Goal: Information Seeking & Learning: Learn about a topic

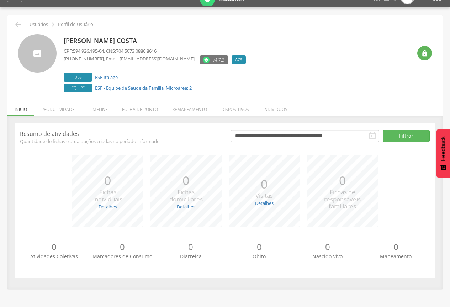
scroll to position [21, 0]
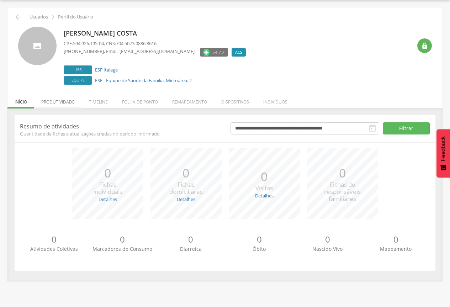
click at [56, 100] on li "Produtividade" at bounding box center [58, 100] width 48 height 17
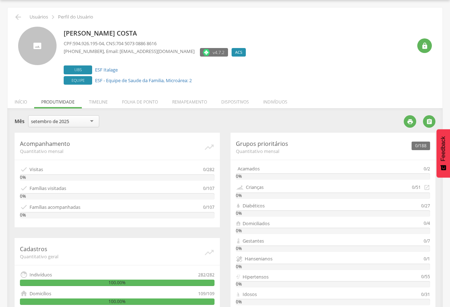
click at [91, 120] on div "setembro de 2025" at bounding box center [63, 121] width 71 height 12
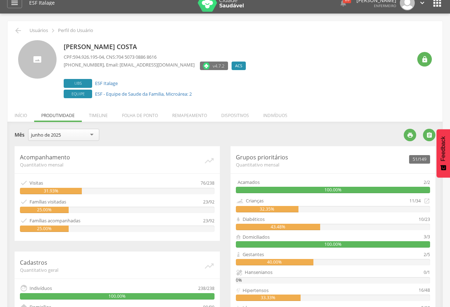
scroll to position [2, 0]
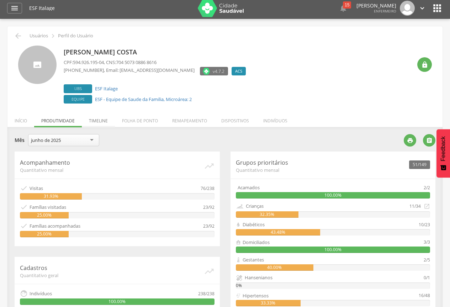
click at [100, 121] on li "Timeline" at bounding box center [98, 119] width 33 height 17
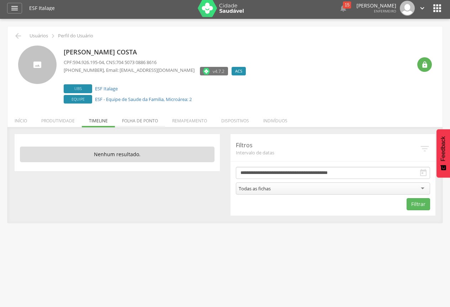
click at [140, 122] on li "Folha de ponto" at bounding box center [140, 119] width 50 height 17
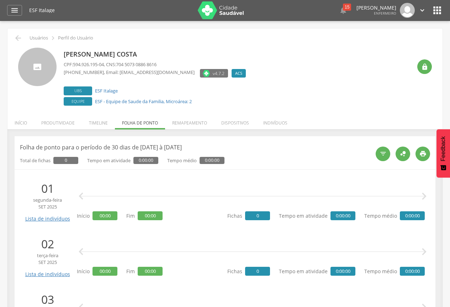
scroll to position [0, 0]
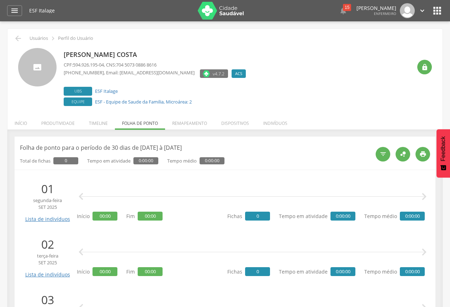
click at [269, 124] on li "Indivíduos" at bounding box center [275, 121] width 38 height 17
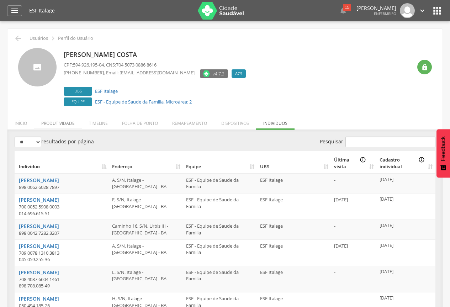
click at [60, 122] on li "Produtividade" at bounding box center [58, 121] width 48 height 17
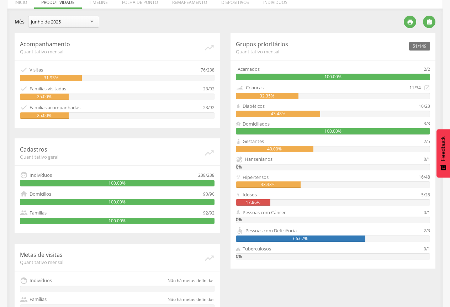
scroll to position [109, 0]
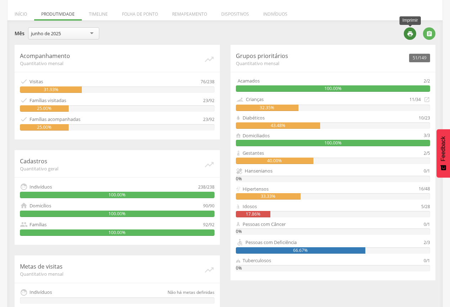
click at [412, 35] on icon "" at bounding box center [410, 34] width 6 height 6
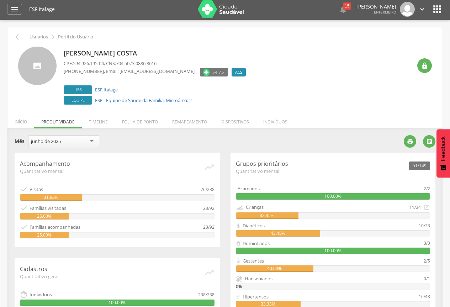
scroll to position [0, 0]
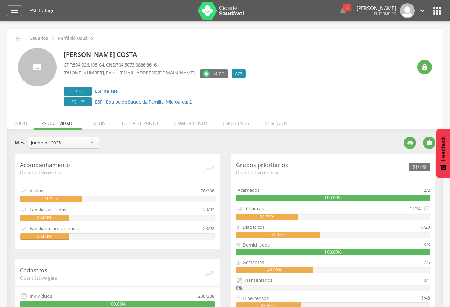
click at [91, 143] on div "junho de 2025" at bounding box center [63, 143] width 71 height 12
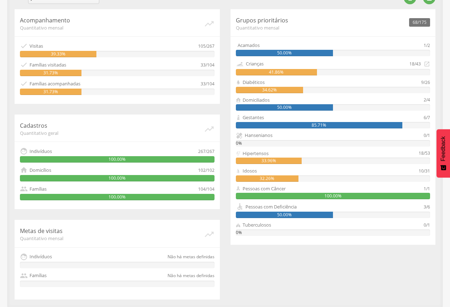
scroll to position [38, 0]
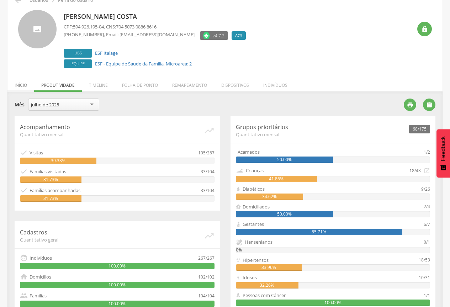
click at [20, 88] on li "Início" at bounding box center [20, 83] width 27 height 17
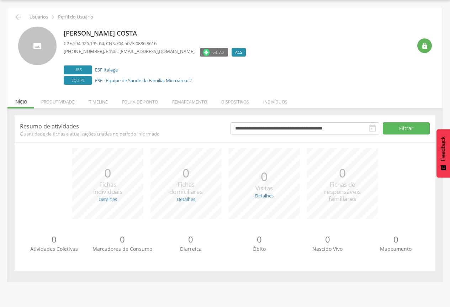
click at [374, 128] on icon "" at bounding box center [372, 128] width 9 height 9
click at [409, 130] on button "Filtrar" at bounding box center [406, 128] width 47 height 12
click at [398, 129] on button "Filtrar" at bounding box center [406, 128] width 47 height 12
click at [372, 130] on icon "" at bounding box center [372, 128] width 9 height 9
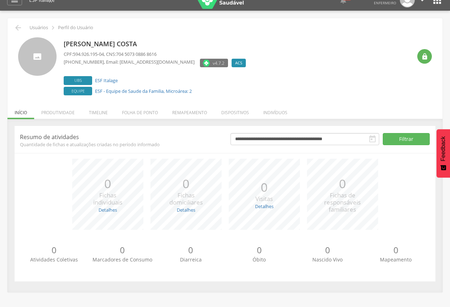
scroll to position [0, 0]
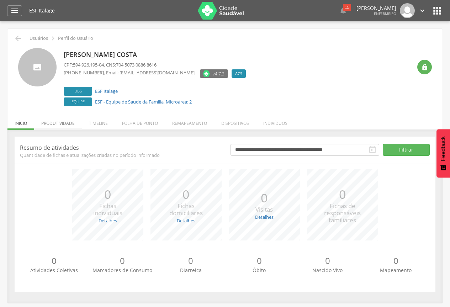
click at [58, 124] on li "Produtividade" at bounding box center [58, 121] width 48 height 17
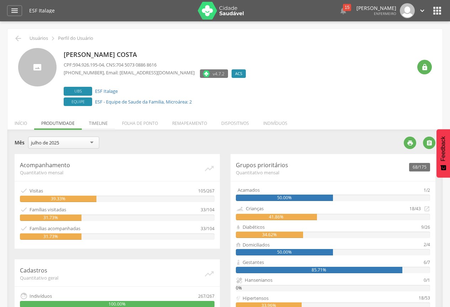
click at [103, 124] on li "Timeline" at bounding box center [98, 121] width 33 height 17
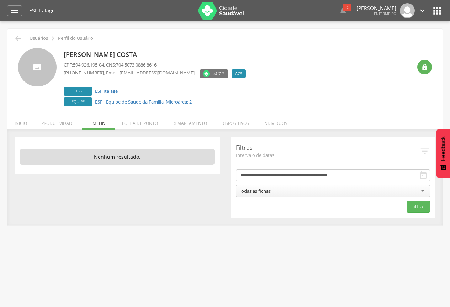
click at [425, 189] on div "Todas as fichas" at bounding box center [333, 191] width 195 height 12
click at [215, 250] on div " Supervisão  Distritos  Ubs Coordenador: - Itamaraju / BA Intervalo de Tempo…" at bounding box center [225, 174] width 450 height 307
click at [134, 124] on li "Folha de ponto" at bounding box center [140, 121] width 50 height 17
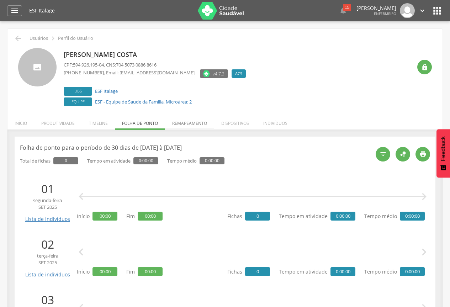
click at [194, 122] on li "Remapeamento" at bounding box center [189, 121] width 49 height 17
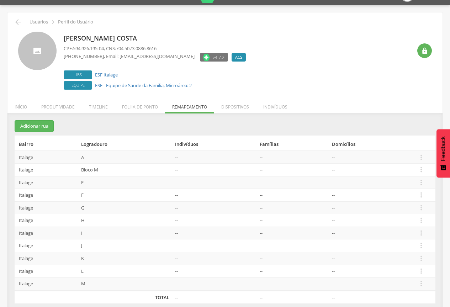
scroll to position [24, 0]
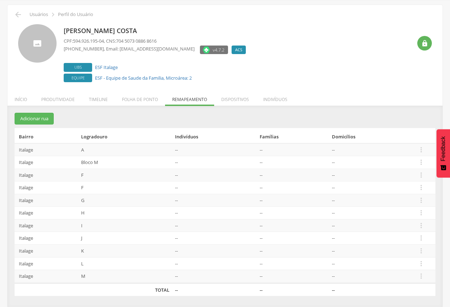
click at [237, 101] on li "Dispositivos" at bounding box center [235, 97] width 42 height 17
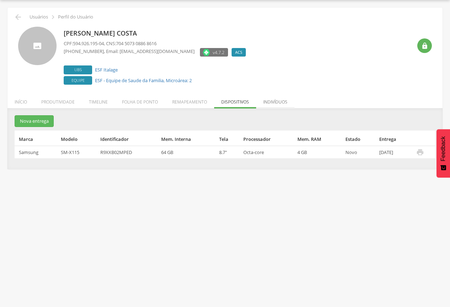
click at [273, 103] on li "Indivíduos" at bounding box center [275, 100] width 38 height 17
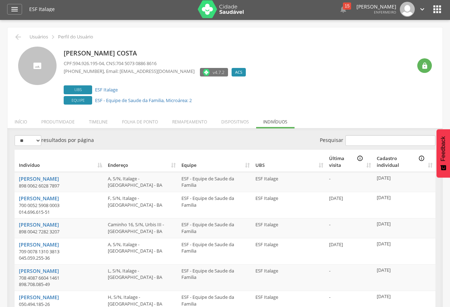
scroll to position [0, 0]
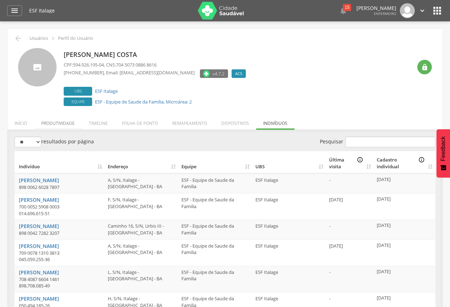
click at [59, 123] on li "Produtividade" at bounding box center [58, 121] width 48 height 17
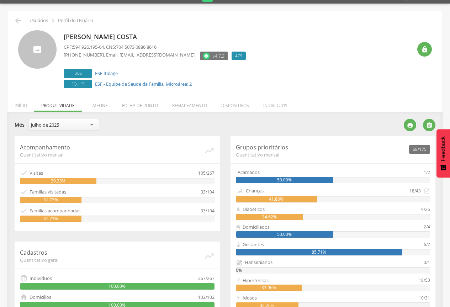
scroll to position [2, 0]
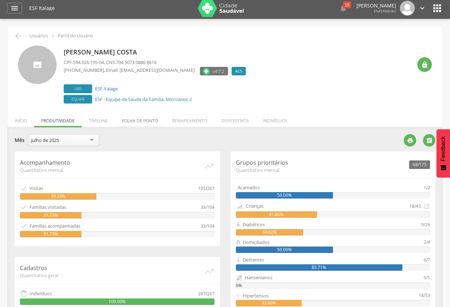
click at [146, 120] on li "Folha de ponto" at bounding box center [140, 119] width 50 height 17
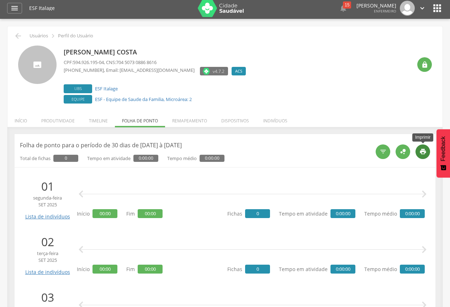
click at [421, 154] on icon "" at bounding box center [423, 151] width 7 height 7
click at [27, 120] on li "Início" at bounding box center [20, 119] width 27 height 17
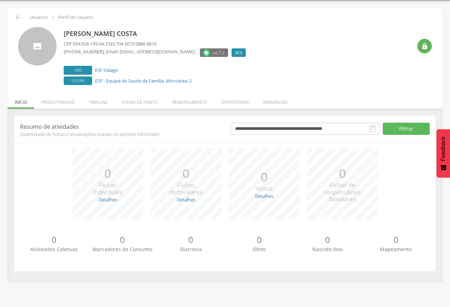
scroll to position [21, 0]
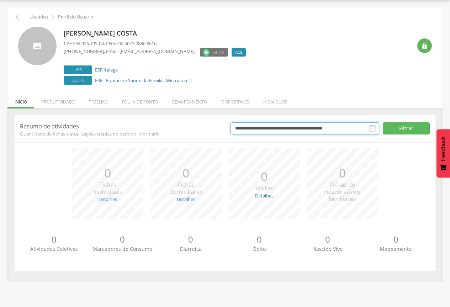
click at [281, 129] on input "**********" at bounding box center [305, 128] width 149 height 12
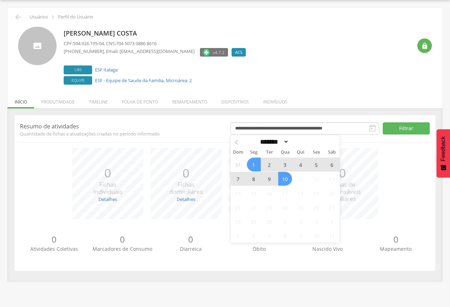
click at [235, 143] on icon at bounding box center [236, 142] width 5 height 5
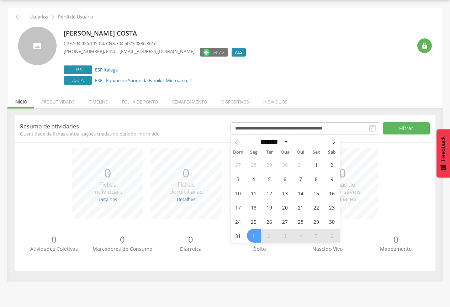
click at [235, 143] on icon at bounding box center [236, 142] width 5 height 5
select select "*"
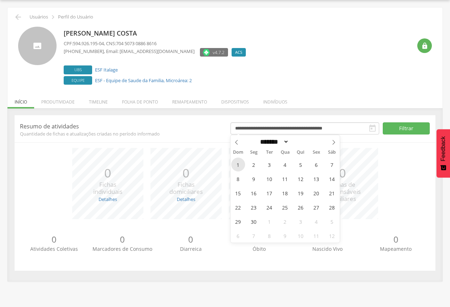
click at [239, 164] on span "1" at bounding box center [238, 165] width 14 height 14
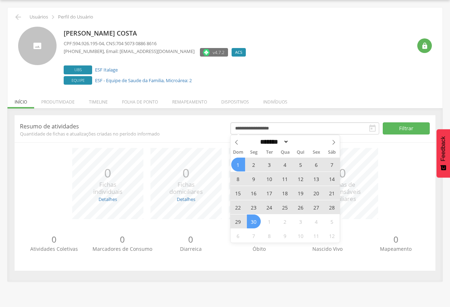
click at [254, 221] on span "30" at bounding box center [254, 222] width 14 height 14
type input "**********"
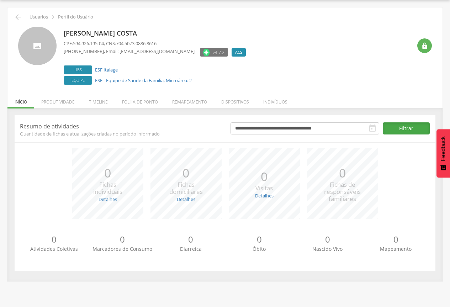
click at [409, 129] on button "Filtrar" at bounding box center [406, 128] width 47 height 12
click at [371, 129] on icon "" at bounding box center [372, 128] width 9 height 9
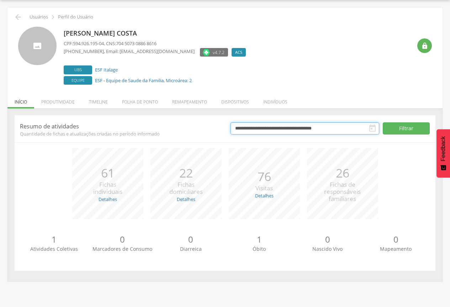
click at [332, 129] on input "**********" at bounding box center [305, 128] width 149 height 12
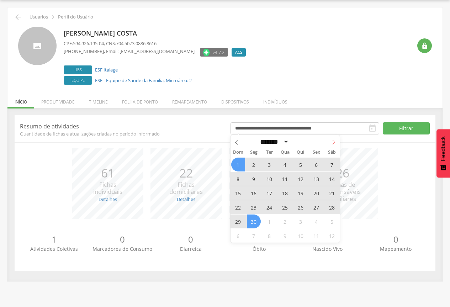
click at [334, 141] on icon at bounding box center [333, 142] width 5 height 5
select select "*"
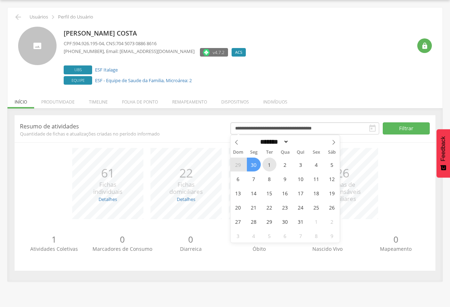
click at [271, 164] on span "1" at bounding box center [270, 165] width 14 height 14
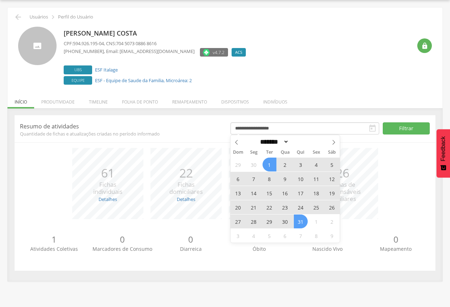
click at [303, 220] on span "31" at bounding box center [301, 222] width 14 height 14
type input "**********"
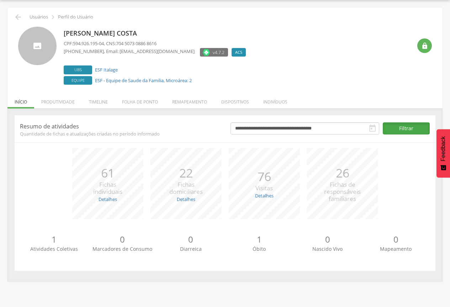
click at [400, 127] on button "Filtrar" at bounding box center [406, 128] width 47 height 12
click at [372, 127] on icon "" at bounding box center [372, 128] width 9 height 9
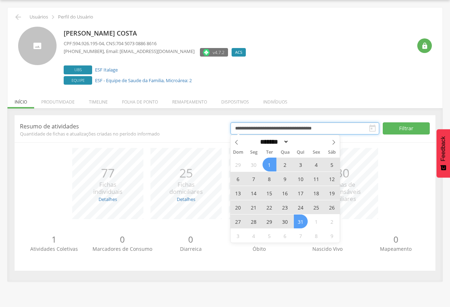
click at [335, 129] on input "**********" at bounding box center [305, 128] width 149 height 12
click at [334, 141] on icon at bounding box center [333, 142] width 5 height 5
select select "*"
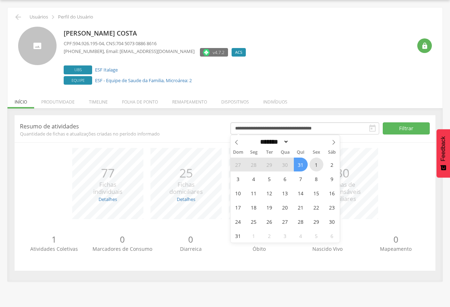
click at [316, 164] on span "1" at bounding box center [317, 165] width 14 height 14
type input "**********"
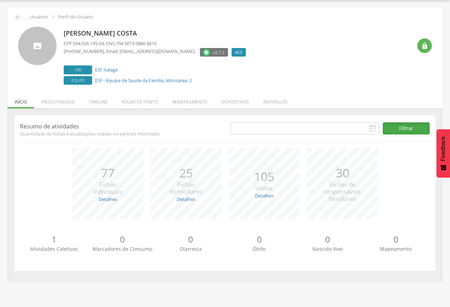
click at [396, 127] on button "Filtrar" at bounding box center [406, 128] width 47 height 12
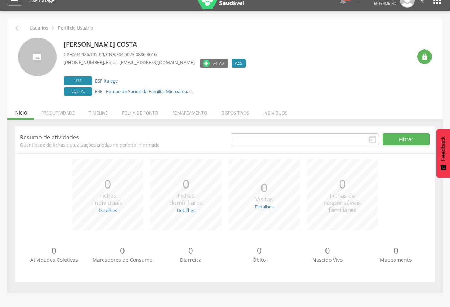
scroll to position [0, 0]
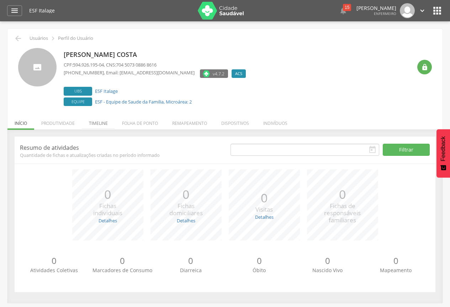
click at [100, 123] on li "Timeline" at bounding box center [98, 121] width 33 height 17
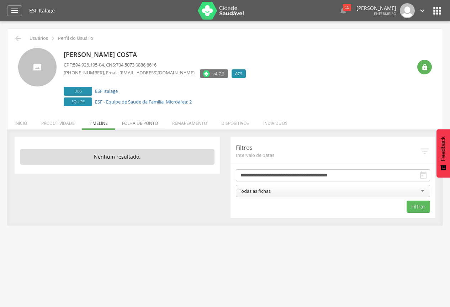
click at [141, 124] on li "Folha de ponto" at bounding box center [140, 121] width 50 height 17
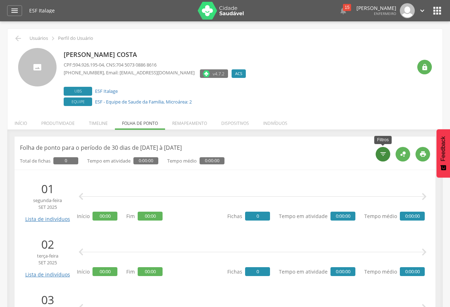
click at [381, 154] on icon "" at bounding box center [383, 154] width 7 height 7
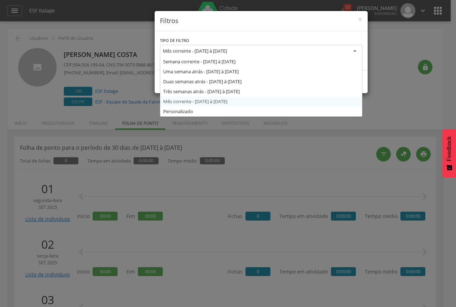
click at [269, 49] on div "Mês corrente - [DATE] à [DATE]" at bounding box center [261, 51] width 202 height 13
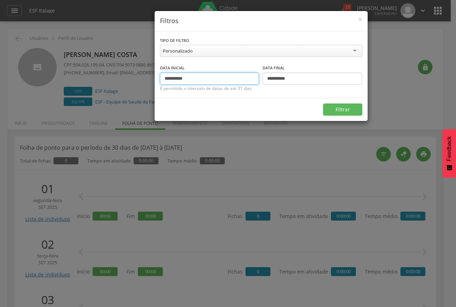
click at [210, 82] on input "**********" at bounding box center [209, 79] width 99 height 12
drag, startPoint x: 182, startPoint y: 80, endPoint x: 154, endPoint y: 81, distance: 27.1
click at [154, 81] on div "**********" at bounding box center [260, 64] width 213 height 67
type input "**********"
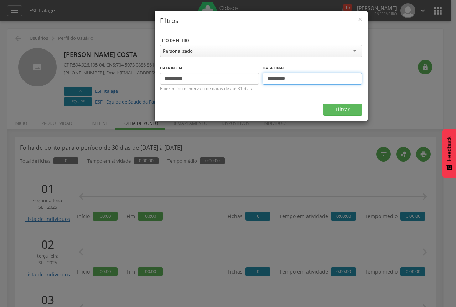
drag, startPoint x: 294, startPoint y: 80, endPoint x: 265, endPoint y: 82, distance: 28.6
click at [265, 82] on input "**********" at bounding box center [311, 79] width 99 height 12
type input "**********"
click at [350, 112] on button "Filtrar" at bounding box center [342, 110] width 39 height 12
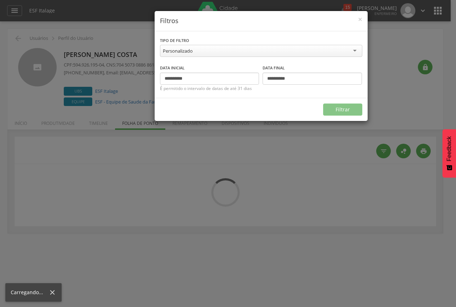
type input "**********"
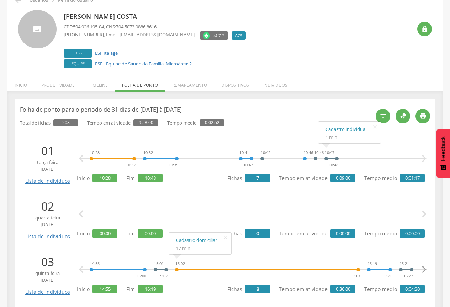
scroll to position [2, 0]
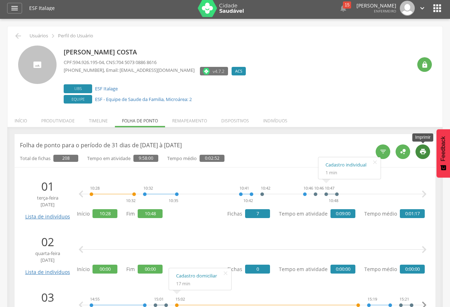
click at [423, 156] on div "" at bounding box center [423, 152] width 15 height 15
click at [24, 122] on li "Início" at bounding box center [20, 119] width 27 height 17
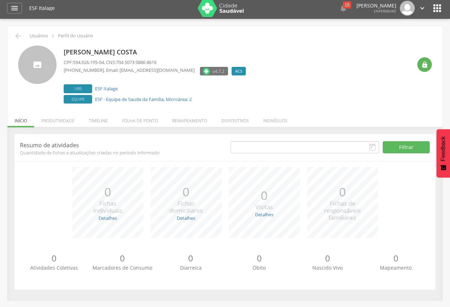
click at [421, 8] on icon "" at bounding box center [423, 8] width 8 height 8
click at [440, 7] on icon "" at bounding box center [437, 7] width 11 height 11
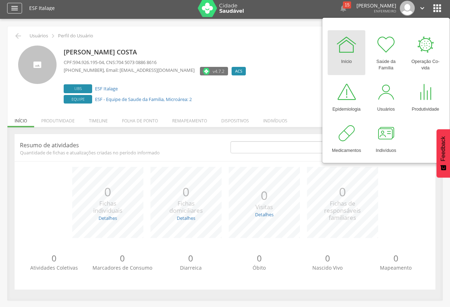
click at [13, 7] on icon "" at bounding box center [14, 8] width 9 height 9
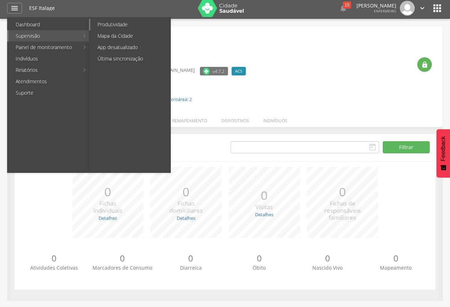
click at [126, 24] on link "Produtividade" at bounding box center [130, 24] width 80 height 11
type input "**********"
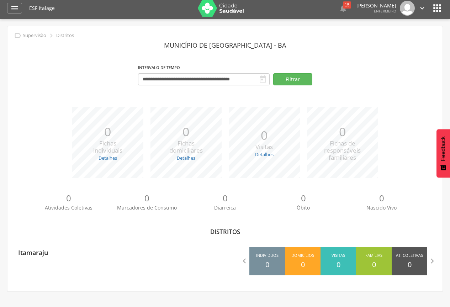
scroll to position [21, 0]
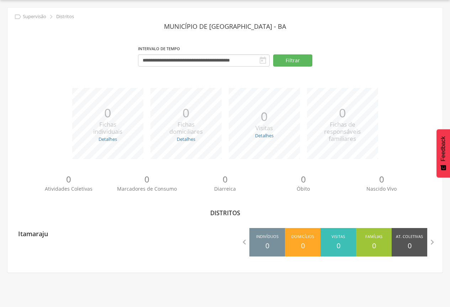
click at [260, 61] on icon "" at bounding box center [263, 60] width 9 height 9
click at [220, 61] on input "**********" at bounding box center [204, 60] width 132 height 12
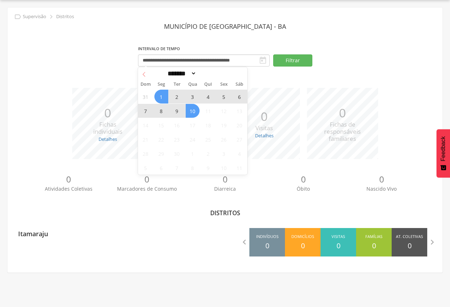
click at [141, 74] on span at bounding box center [144, 73] width 12 height 12
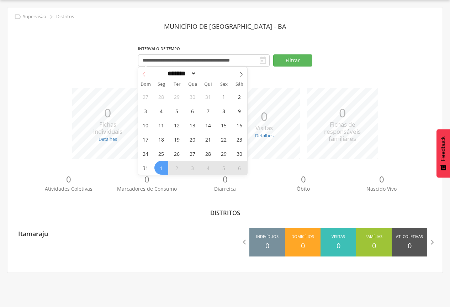
click at [142, 74] on icon at bounding box center [144, 74] width 5 height 5
select select "*"
click at [179, 95] on span "1" at bounding box center [177, 97] width 14 height 14
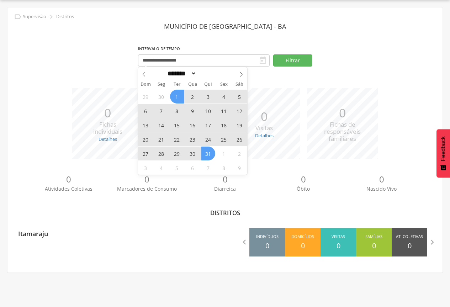
click at [211, 152] on span "31" at bounding box center [208, 154] width 14 height 14
type input "**********"
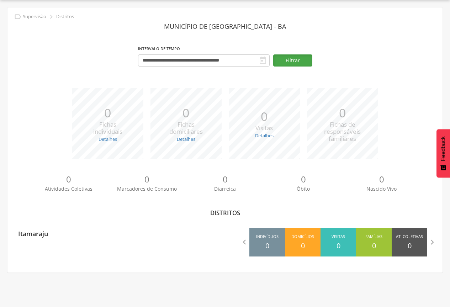
click at [287, 62] on button "Filtrar" at bounding box center [292, 60] width 39 height 12
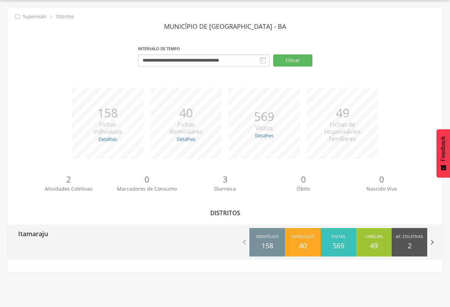
click at [434, 242] on icon "" at bounding box center [433, 242] width 10 height 10
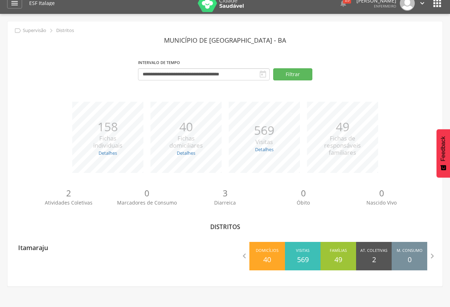
scroll to position [0, 0]
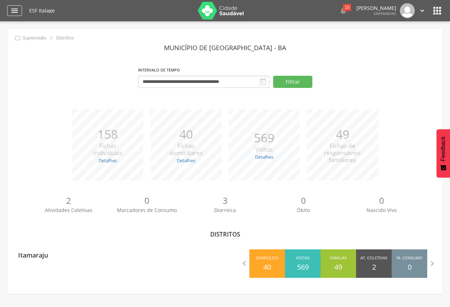
click at [10, 11] on icon "" at bounding box center [14, 10] width 9 height 9
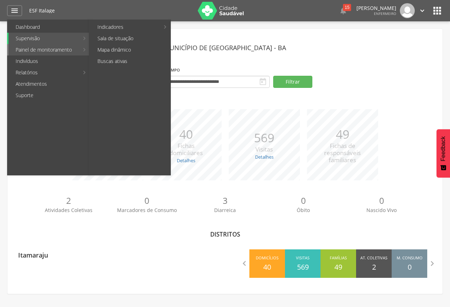
click at [82, 50] on li "Painel de monitoramento Indicadores Bolsa Família Colo de Útero e Mama Controle…" at bounding box center [48, 49] width 83 height 11
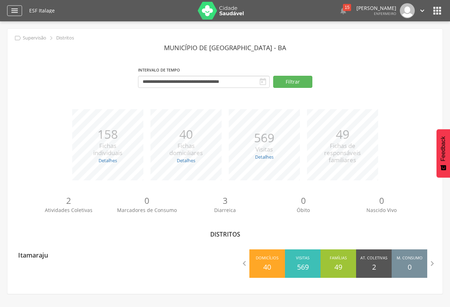
click at [12, 9] on icon "" at bounding box center [14, 10] width 9 height 9
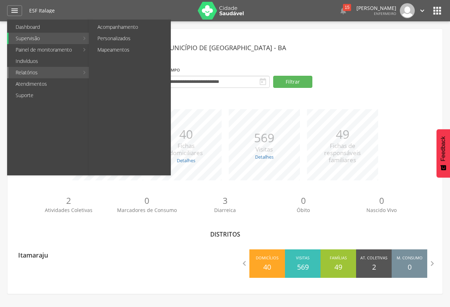
click at [86, 70] on li "Relatórios Acompanhamento Personalizados Mapeamentos" at bounding box center [48, 72] width 83 height 11
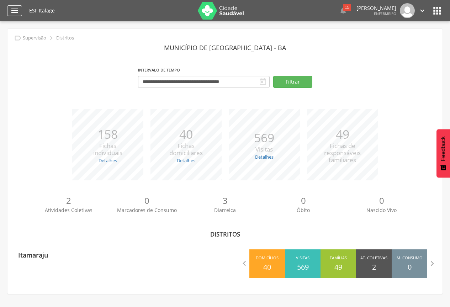
click at [17, 8] on icon "" at bounding box center [14, 10] width 9 height 9
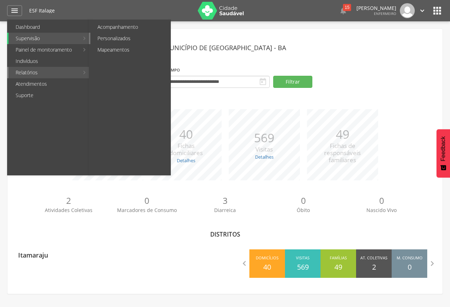
click at [129, 38] on link "Personalizados" at bounding box center [130, 38] width 80 height 11
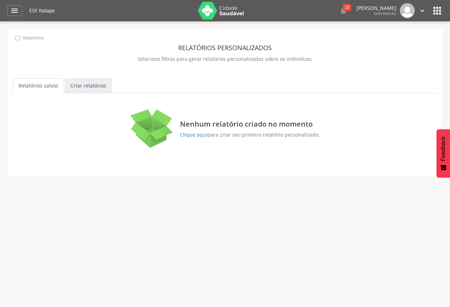
click at [83, 87] on link "Criar relatórios" at bounding box center [88, 85] width 47 height 15
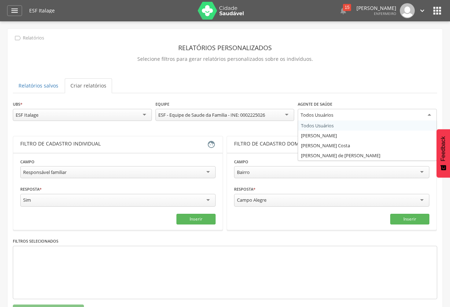
click at [395, 116] on div "Todos Usuários" at bounding box center [367, 115] width 139 height 13
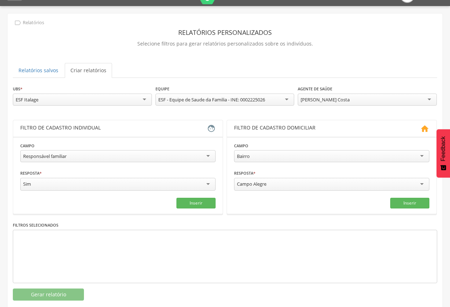
scroll to position [28, 0]
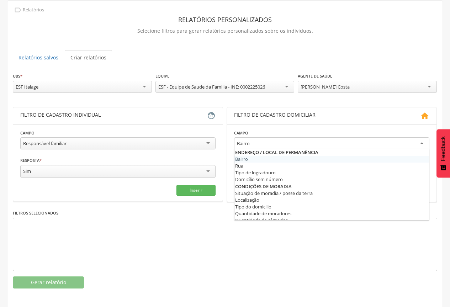
click at [420, 143] on div "Bairro" at bounding box center [331, 143] width 195 height 13
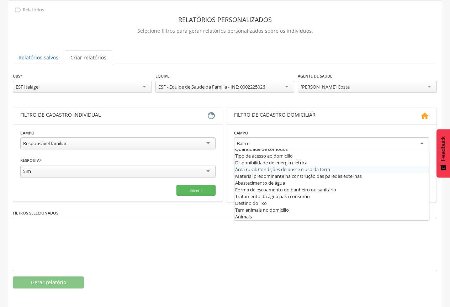
scroll to position [0, 0]
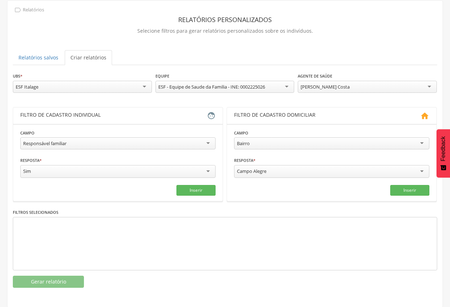
click at [422, 143] on div "Bairro" at bounding box center [331, 143] width 195 height 12
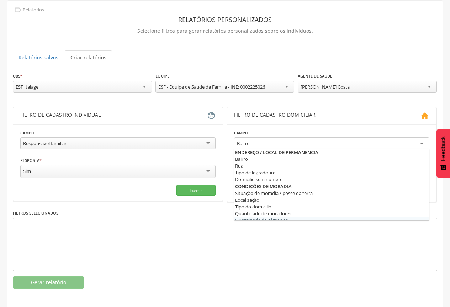
click at [218, 209] on div "Filtros selecionados" at bounding box center [225, 240] width 425 height 62
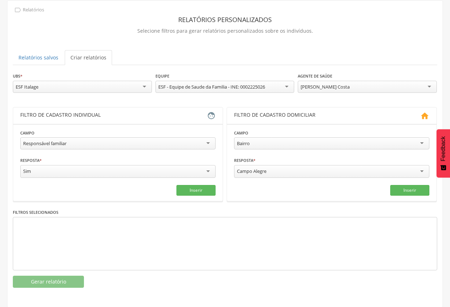
click at [423, 171] on div "Campo Alegre" at bounding box center [331, 171] width 195 height 13
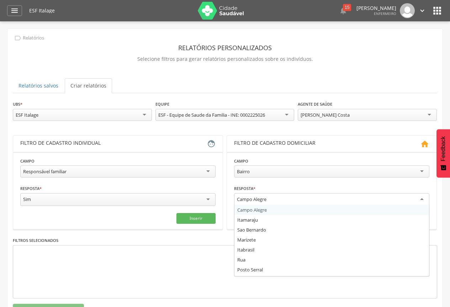
click at [306, 188] on div "**********" at bounding box center [331, 196] width 195 height 23
click at [294, 200] on div "Campo Alegre" at bounding box center [331, 199] width 195 height 13
type input "***"
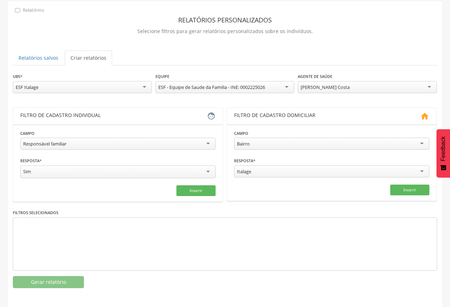
scroll to position [28, 0]
click at [415, 190] on button "Inserir" at bounding box center [410, 189] width 39 height 11
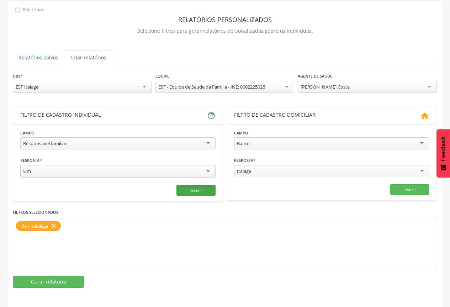
click at [188, 189] on button "Inserir" at bounding box center [196, 190] width 39 height 11
click at [204, 145] on div "Responsável familiar" at bounding box center [117, 143] width 195 height 12
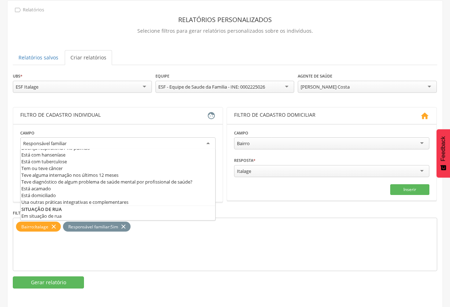
scroll to position [320, 0]
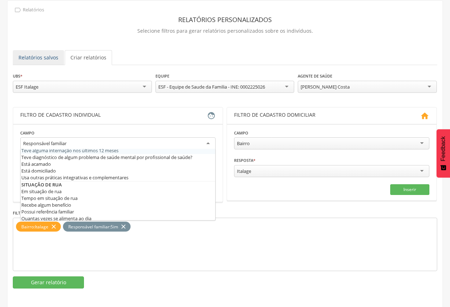
click at [35, 56] on link "Relatórios salvos" at bounding box center [38, 57] width 51 height 15
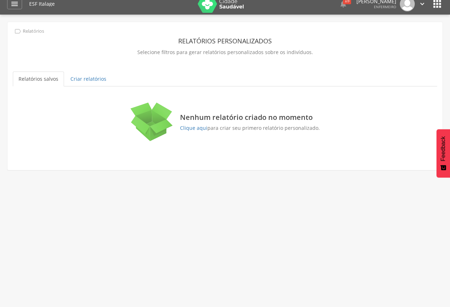
scroll to position [0, 0]
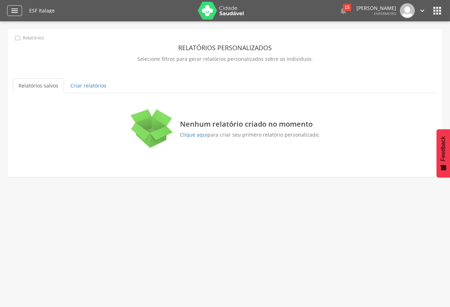
click at [15, 11] on icon "" at bounding box center [14, 10] width 9 height 9
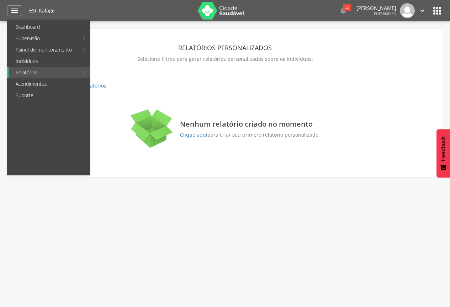
click at [131, 26] on link "Acompanhamento" at bounding box center [130, 26] width 80 height 11
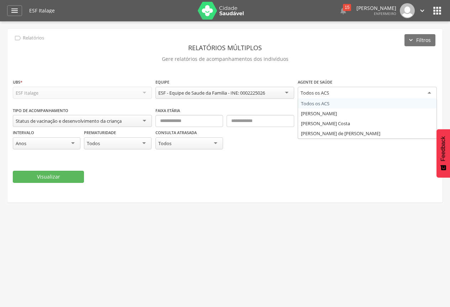
click at [368, 92] on div "Todos os ACS" at bounding box center [367, 93] width 139 height 13
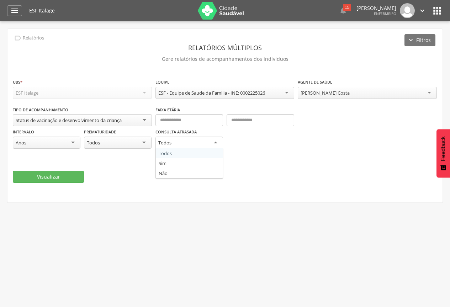
click at [214, 144] on div "Todos" at bounding box center [190, 143] width 68 height 13
click at [188, 152] on div "Consulta atrasada ***** Todos Todos Sim Não" at bounding box center [225, 142] width 139 height 28
click at [142, 143] on div "Todos" at bounding box center [118, 143] width 68 height 13
click at [137, 153] on div "Intervalo **** Anos Dias Meses Anos Prematuridade ***** Todos Todos Sim Não" at bounding box center [82, 142] width 139 height 28
click at [65, 174] on button "Visualizar" at bounding box center [48, 176] width 71 height 12
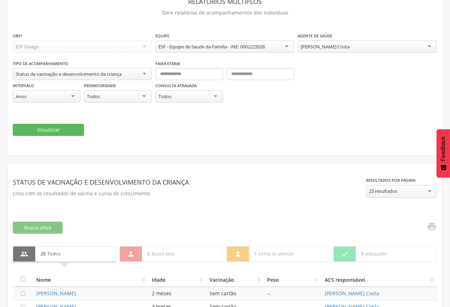
scroll to position [3, 0]
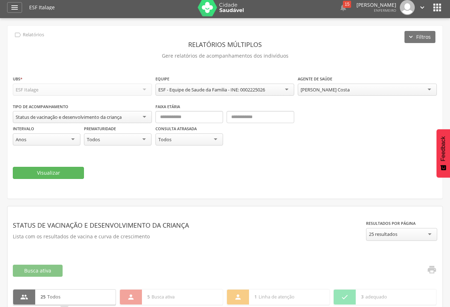
click at [145, 117] on div "Status de vacinação e desenvolvimento da criança" at bounding box center [82, 117] width 139 height 12
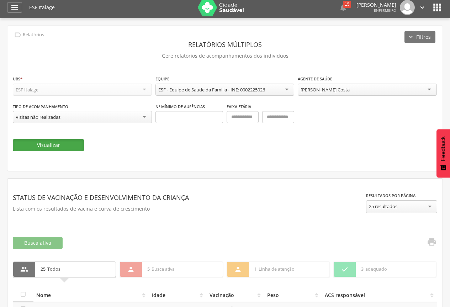
click at [69, 145] on button "Visualizar" at bounding box center [48, 145] width 71 height 12
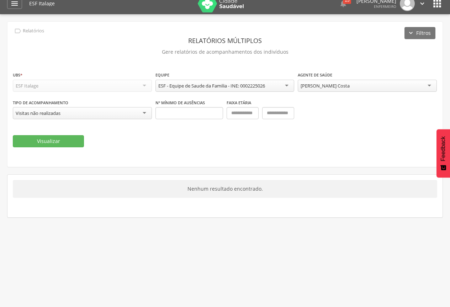
scroll to position [0, 0]
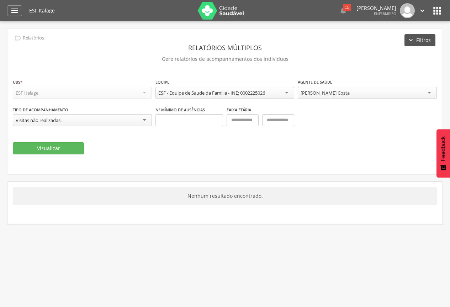
click at [416, 41] on button "Filtros" at bounding box center [420, 40] width 31 height 12
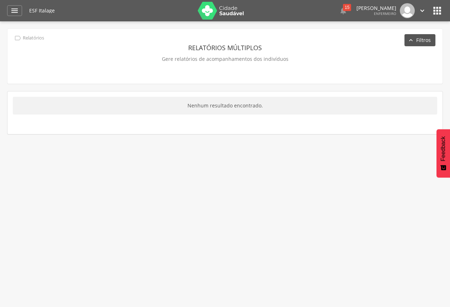
click at [416, 41] on button "Filtros" at bounding box center [420, 40] width 31 height 12
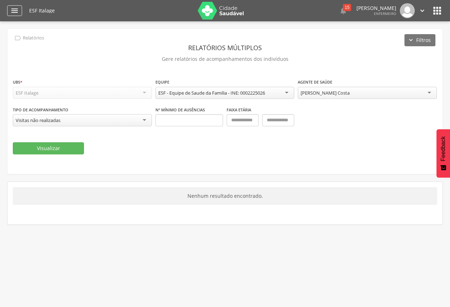
click at [17, 11] on icon "" at bounding box center [14, 10] width 9 height 9
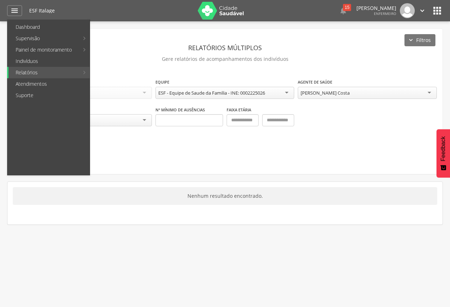
click at [438, 10] on icon "" at bounding box center [437, 10] width 11 height 11
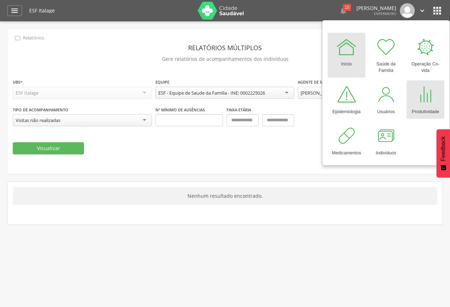
click at [433, 96] on div at bounding box center [425, 94] width 21 height 21
